Goal: Check status: Check status

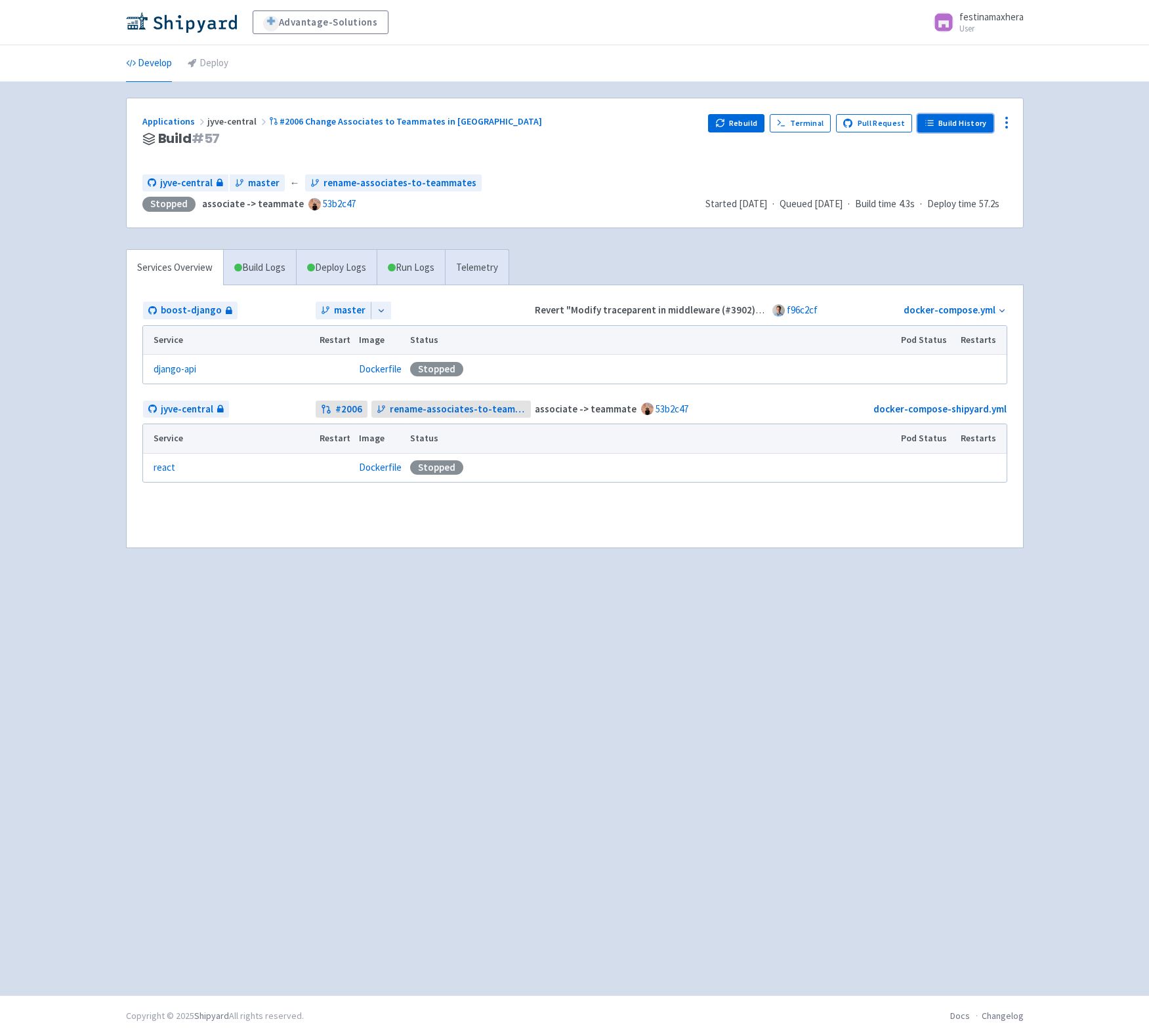
click at [980, 124] on link "Build History" at bounding box center [954, 124] width 76 height 18
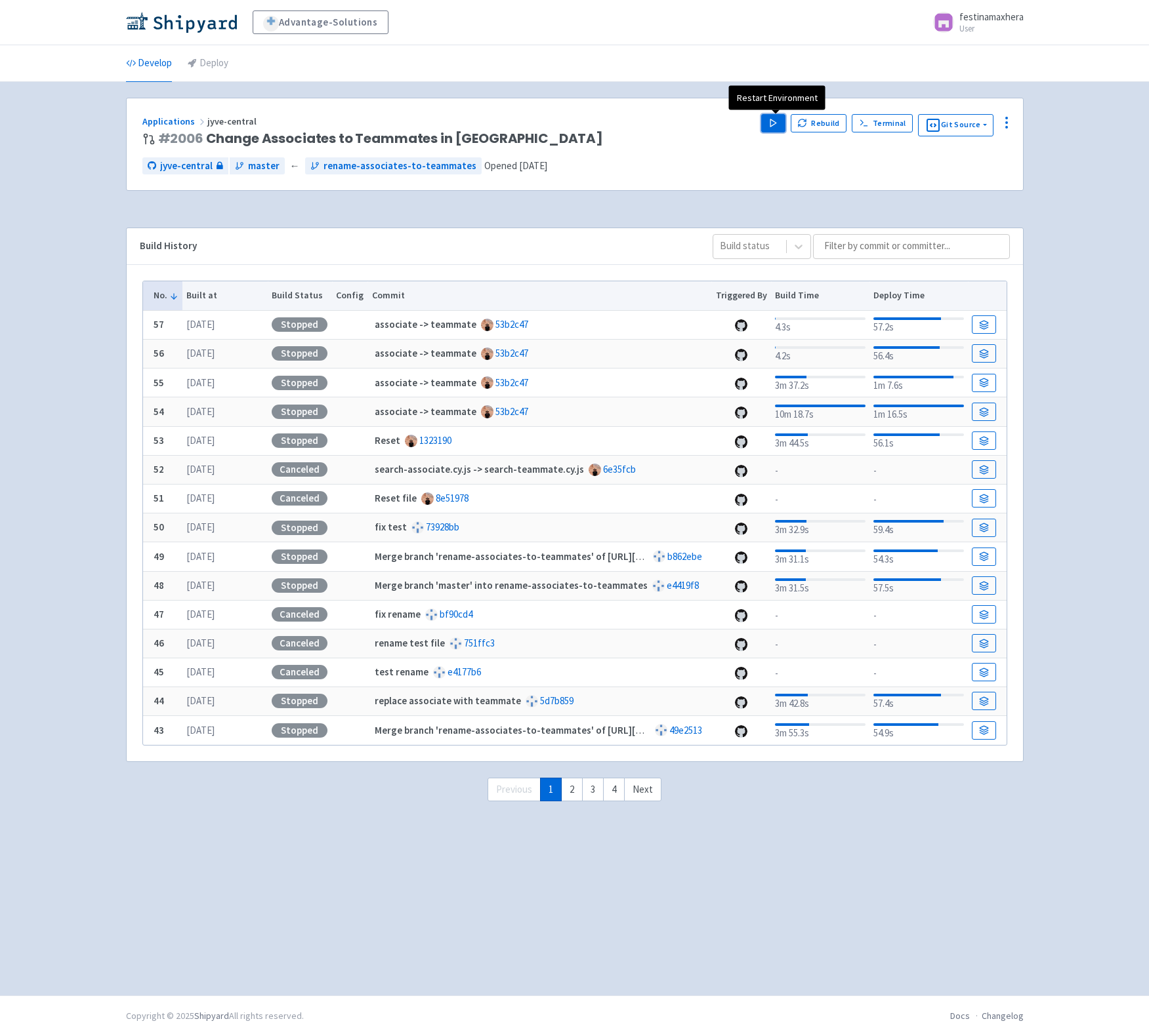
click at [781, 122] on button "Play" at bounding box center [772, 124] width 23 height 18
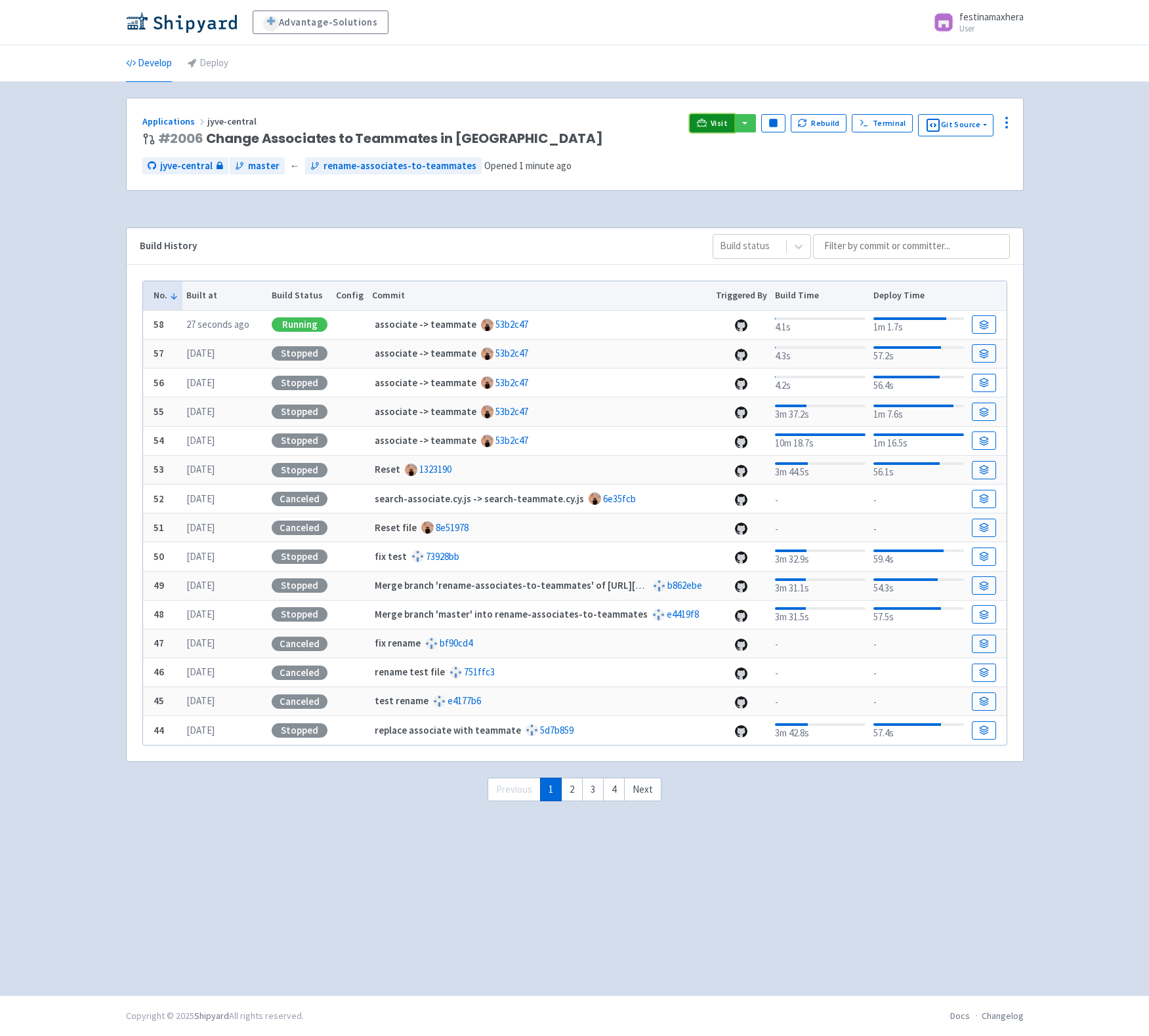
click at [717, 127] on span "Visit" at bounding box center [719, 123] width 17 height 11
